Goal: Transaction & Acquisition: Purchase product/service

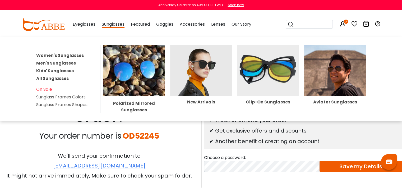
click at [48, 64] on link "Men's Sunglasses" at bounding box center [56, 63] width 40 height 6
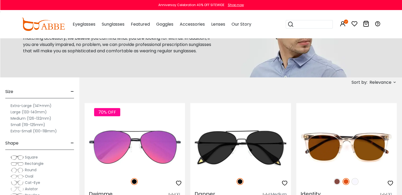
click at [27, 111] on label "Large (133-140mm)" at bounding box center [29, 112] width 36 height 6
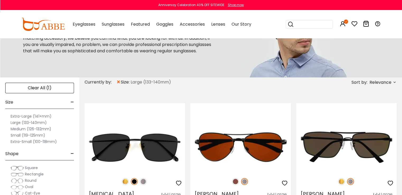
click at [29, 166] on span "Square" at bounding box center [31, 167] width 13 height 5
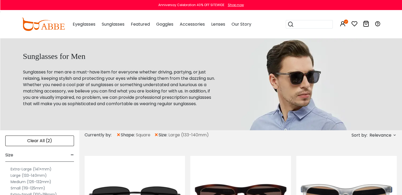
click at [22, 170] on label "Extra-Large (141+mm)" at bounding box center [31, 169] width 41 height 6
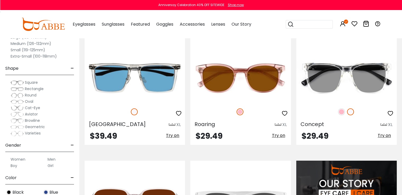
scroll to position [370, 0]
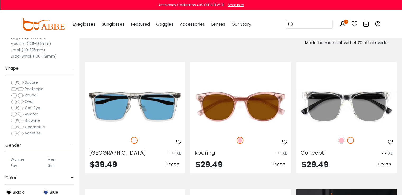
click at [52, 158] on label "Men" at bounding box center [52, 159] width 8 height 6
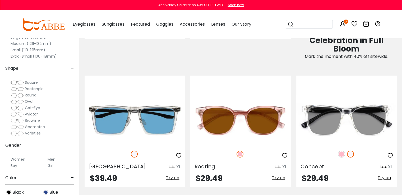
scroll to position [343, 0]
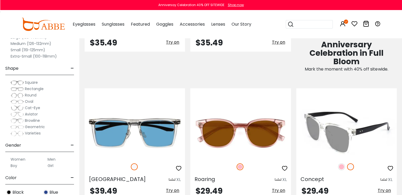
click at [356, 132] on img at bounding box center [346, 132] width 100 height 50
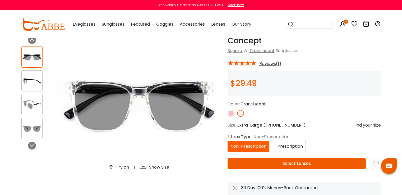
scroll to position [53, 0]
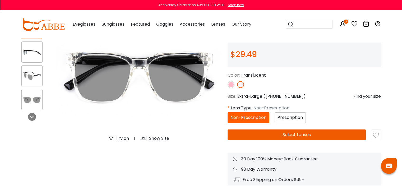
click at [231, 86] on img at bounding box center [230, 84] width 7 height 7
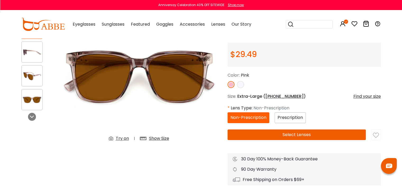
click at [242, 84] on img at bounding box center [240, 84] width 7 height 7
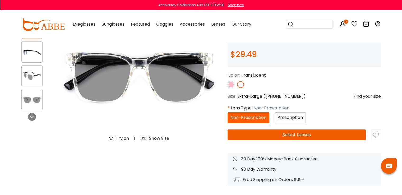
click at [293, 116] on span "Prescription" at bounding box center [289, 117] width 25 height 6
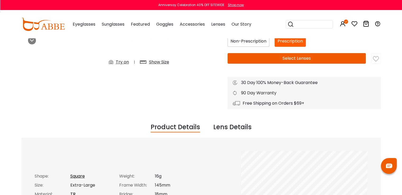
scroll to position [132, 0]
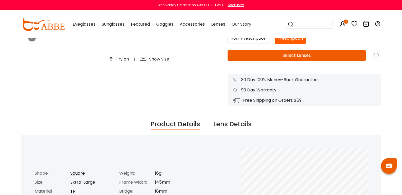
click at [310, 54] on button "Select Lenses" at bounding box center [296, 55] width 138 height 11
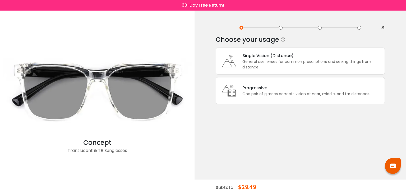
click at [265, 61] on div "General use lenses for common prescriptions and seeing things from distance." at bounding box center [311, 64] width 139 height 11
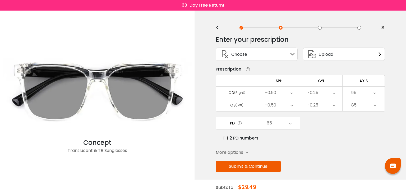
scroll to position [3, 0]
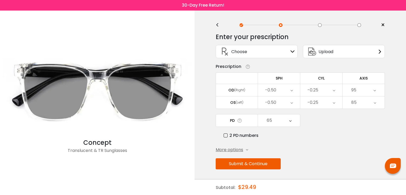
click at [228, 149] on span "More options" at bounding box center [229, 150] width 27 height 6
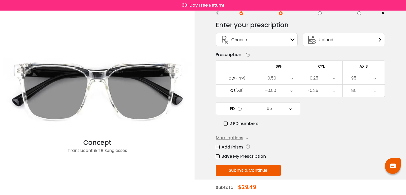
scroll to position [21, 0]
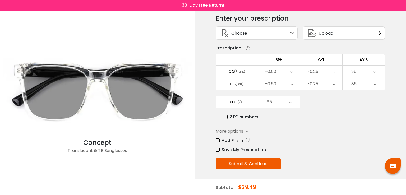
click at [235, 162] on button "Submit & Continue" at bounding box center [248, 163] width 65 height 11
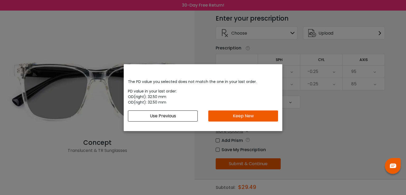
click at [323, 111] on div "The PD value you selected does not match the one in your last order. PD value i…" at bounding box center [203, 97] width 406 height 195
click at [176, 115] on button "Use Previous" at bounding box center [163, 115] width 70 height 11
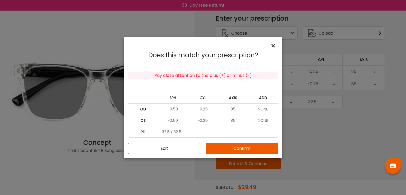
click at [274, 44] on span "×" at bounding box center [274, 45] width 8 height 11
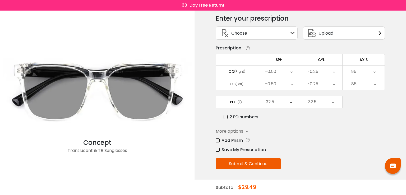
click at [226, 117] on label "2 PD numbers" at bounding box center [240, 117] width 35 height 7
click at [282, 124] on div "Enter your prescription SPH (Sphere) Lens strength needed to correct your visio…" at bounding box center [300, 103] width 169 height 185
click at [252, 164] on button "Submit & Continue" at bounding box center [248, 163] width 65 height 11
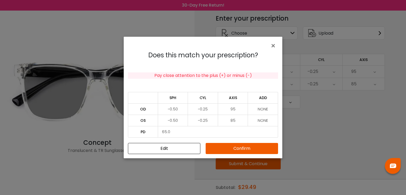
click at [250, 148] on button "Confirm" at bounding box center [241, 148] width 72 height 11
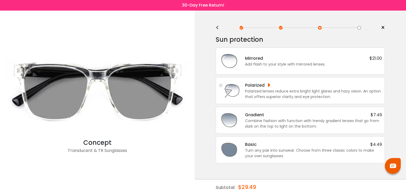
scroll to position [0, 0]
click at [276, 85] on div "Polarized" at bounding box center [262, 85] width 34 height 7
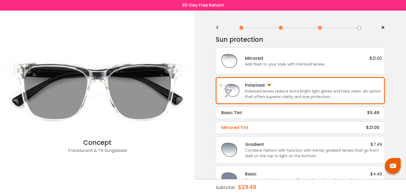
click at [258, 125] on div "Mirrored Tint $21.00" at bounding box center [300, 127] width 158 height 6
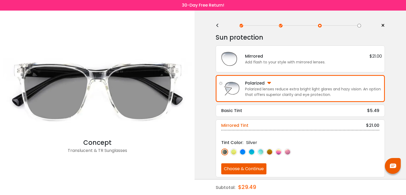
scroll to position [2, 0]
click at [244, 151] on img at bounding box center [242, 151] width 7 height 7
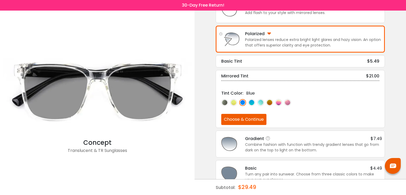
scroll to position [55, 0]
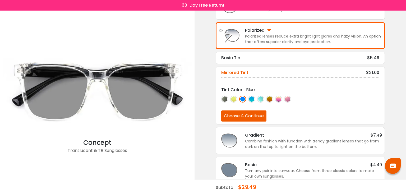
click at [242, 117] on button "Choose & Continue" at bounding box center [243, 115] width 45 height 11
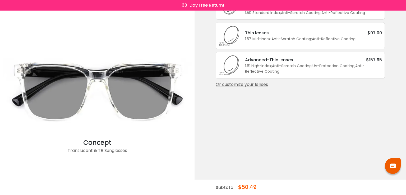
scroll to position [0, 0]
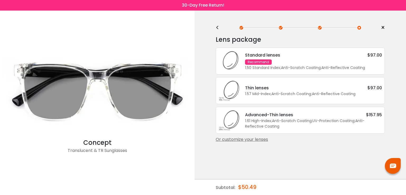
click at [280, 62] on div "Standard lenses $97.00 Recommend 1.50 Standard Index ; Anti-Scratch Coating ; A…" at bounding box center [311, 61] width 142 height 19
